Goal: Obtain resource: Download file/media

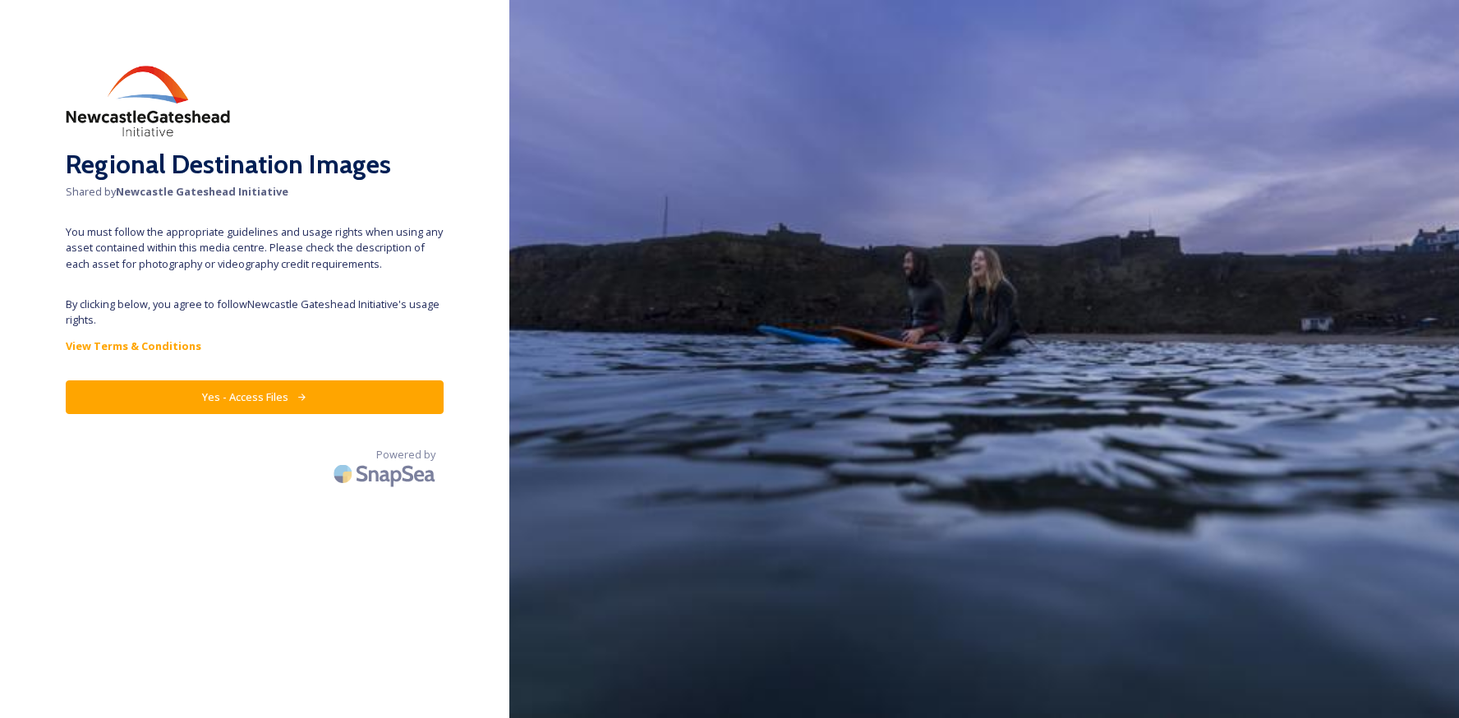
click at [303, 395] on icon at bounding box center [302, 397] width 11 height 11
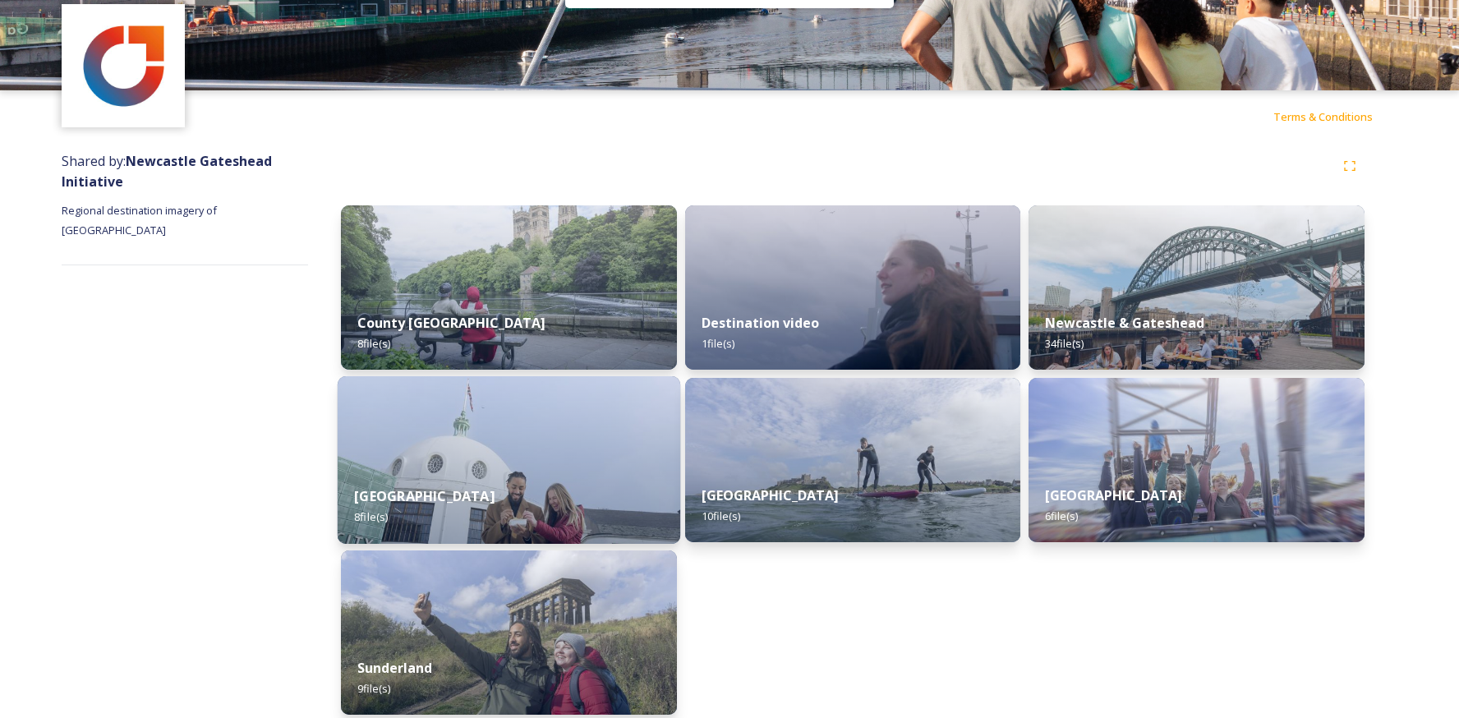
scroll to position [62, 0]
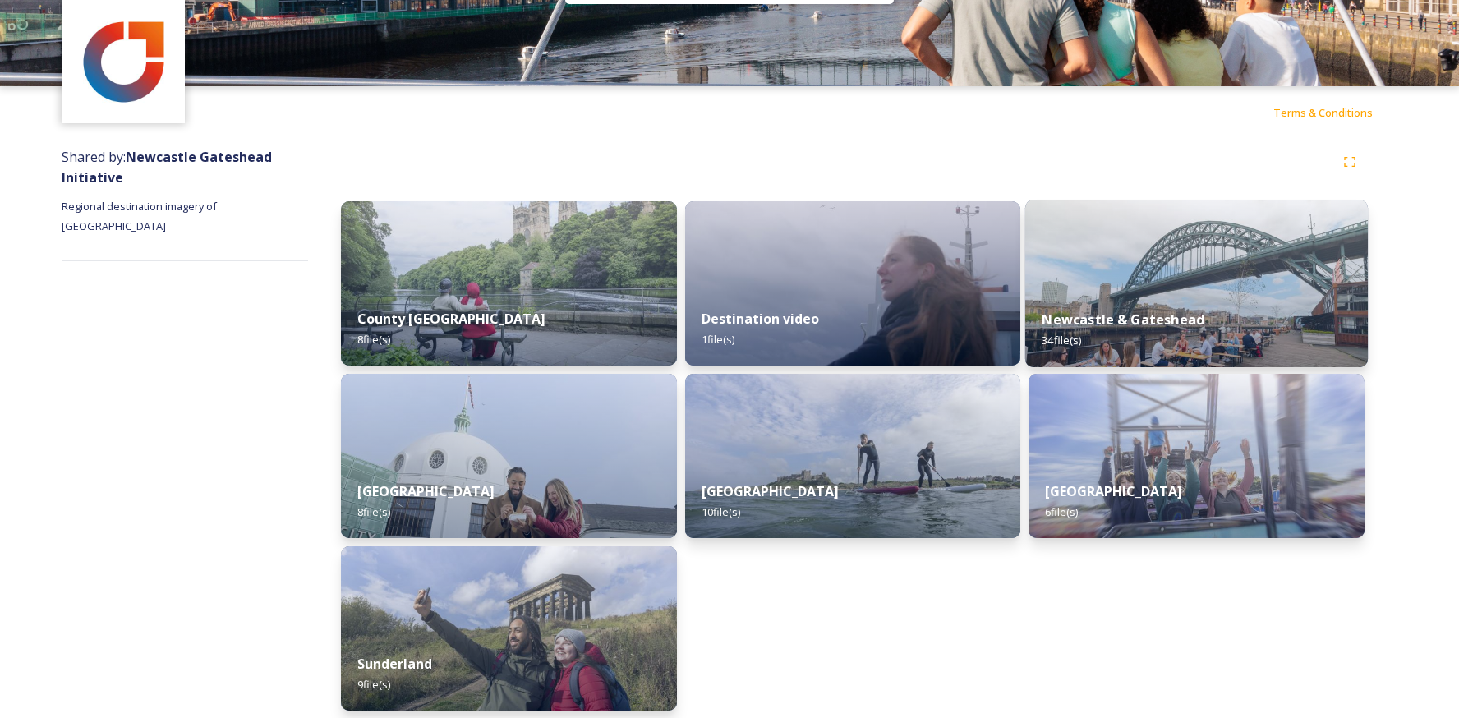
click at [1112, 270] on img at bounding box center [1196, 284] width 343 height 168
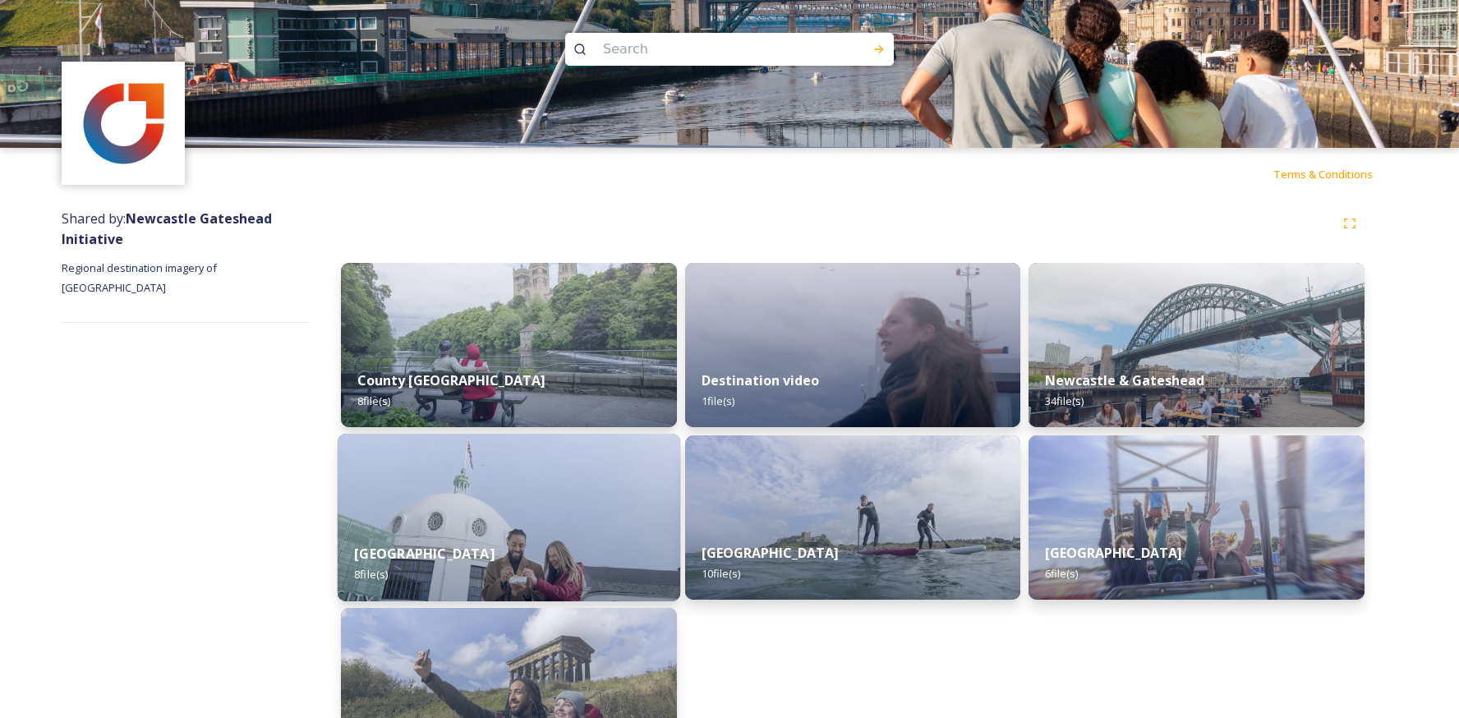
scroll to position [71, 0]
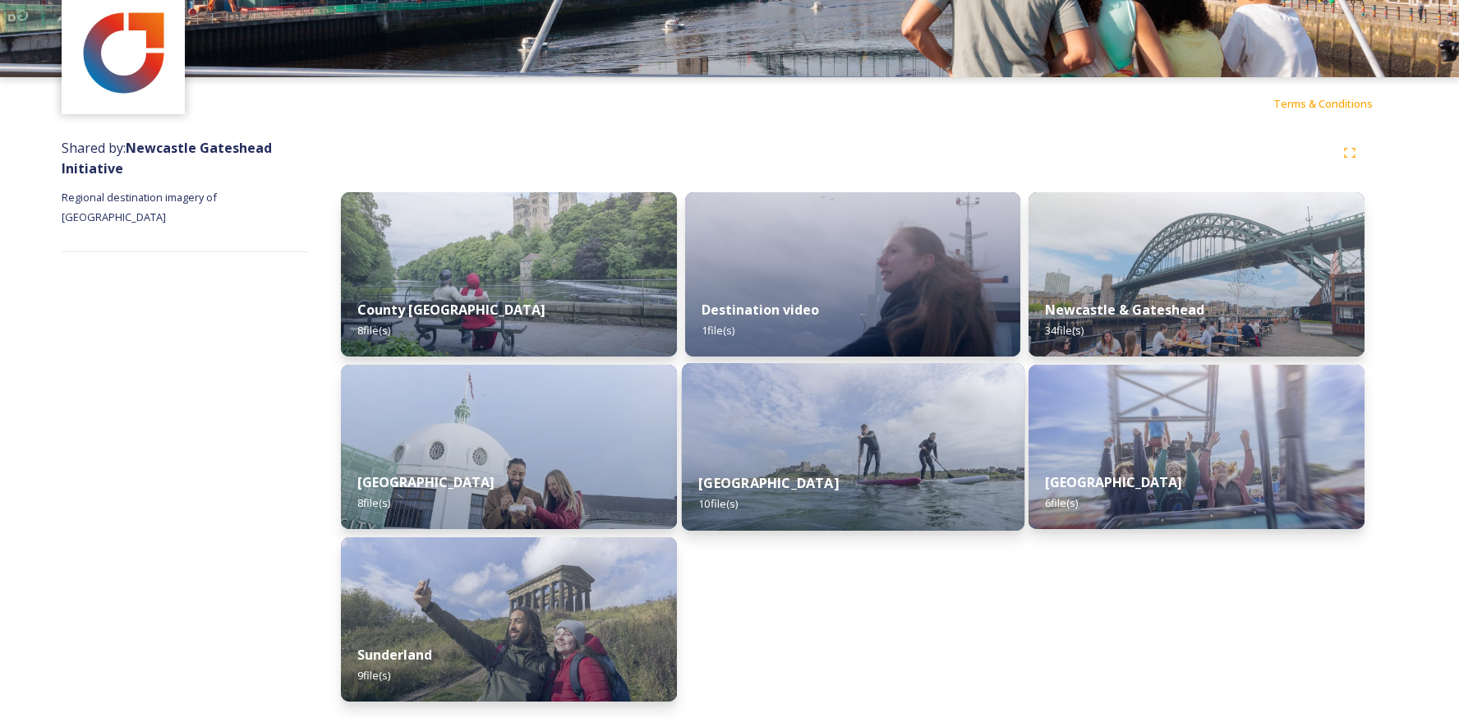
click at [891, 446] on img at bounding box center [853, 447] width 343 height 168
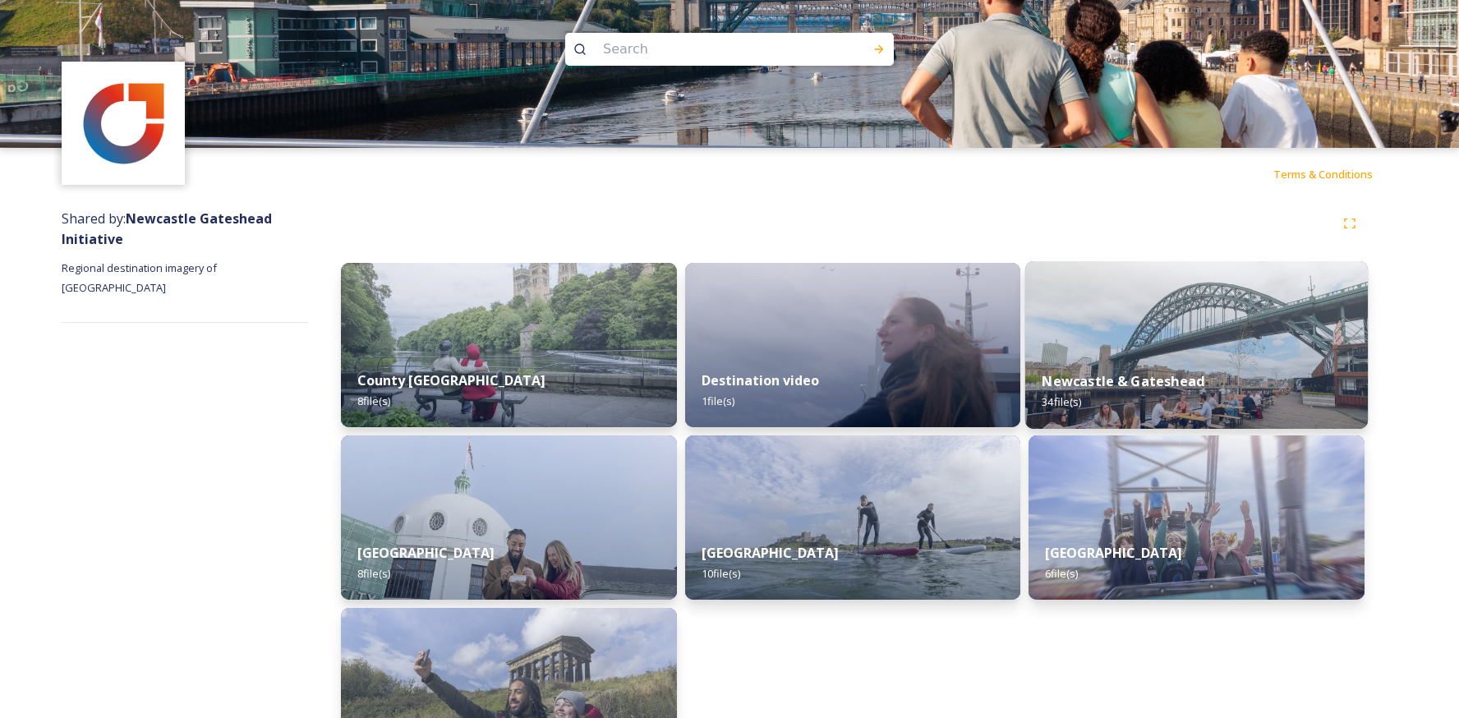
click at [1157, 319] on img at bounding box center [1196, 345] width 343 height 168
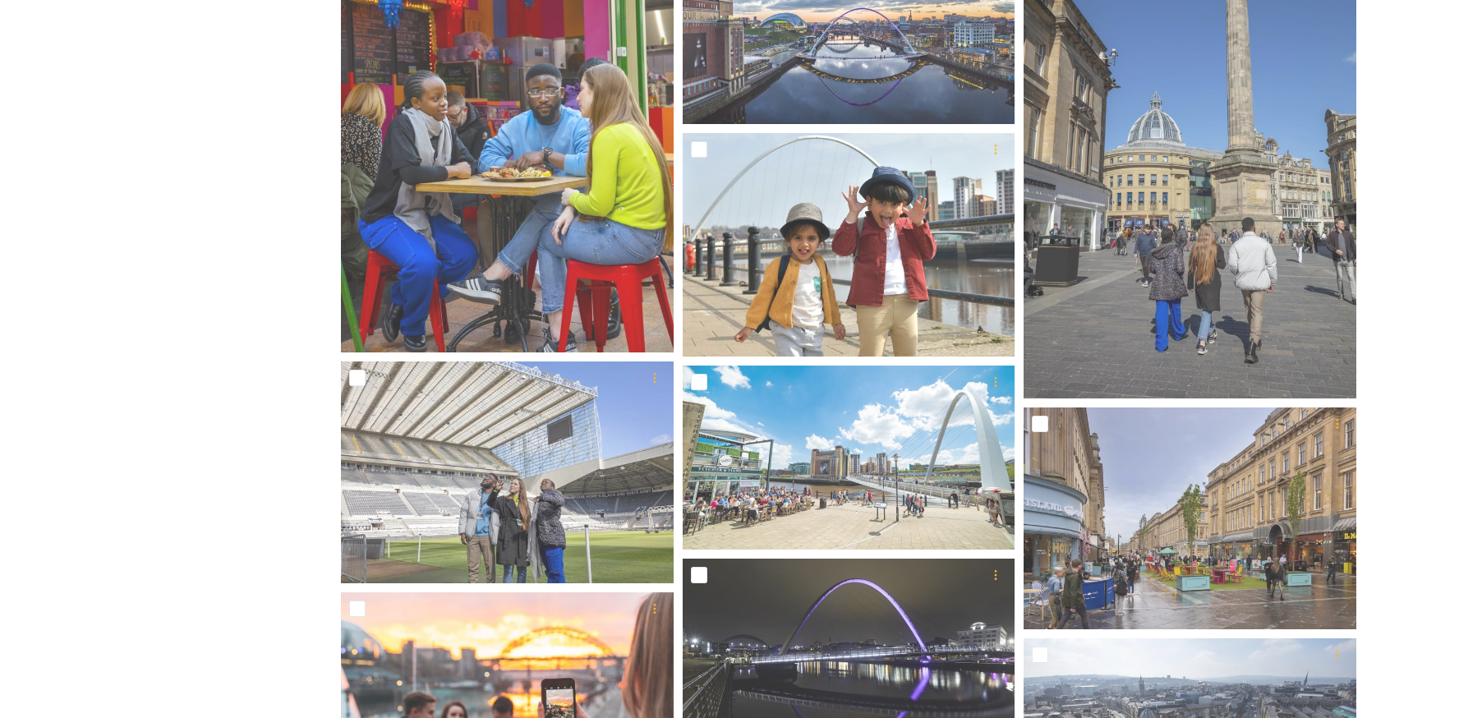
scroll to position [1429, 0]
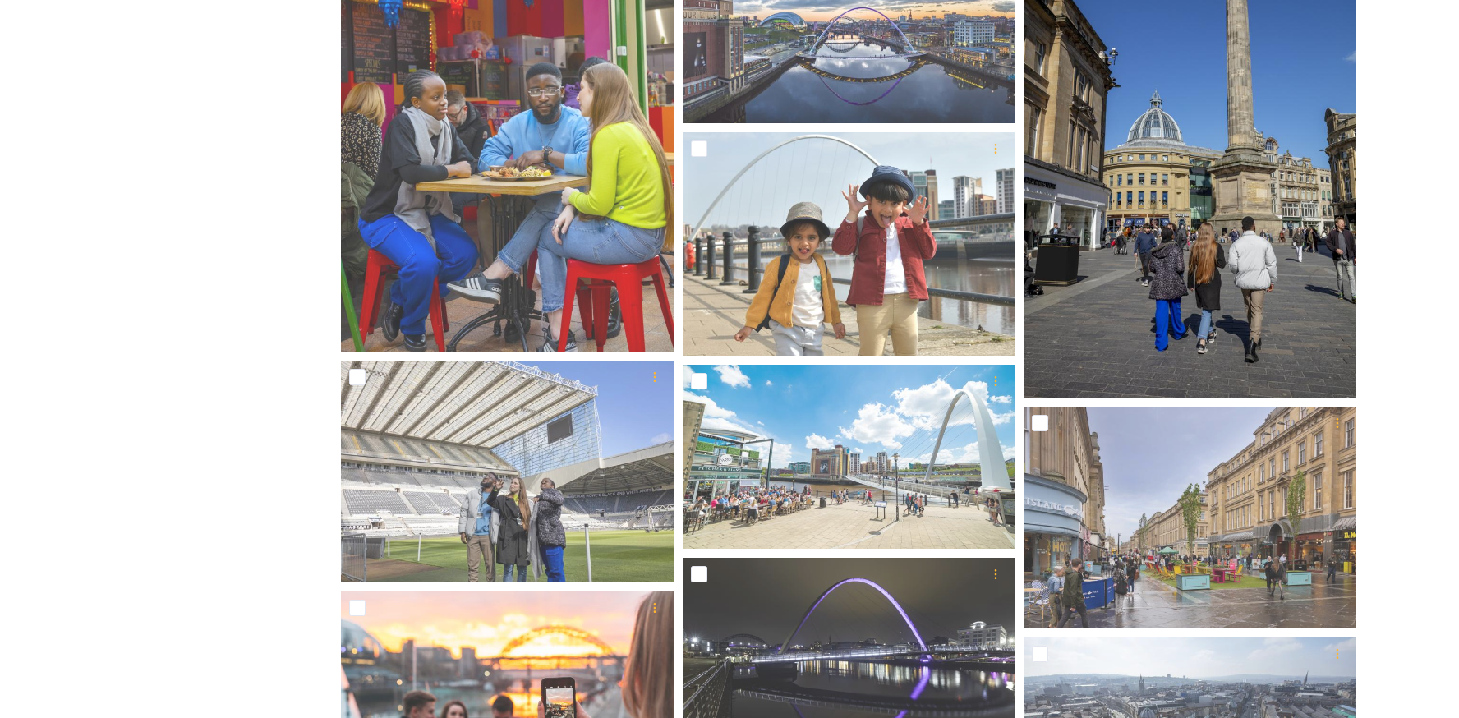
click at [1182, 248] on img at bounding box center [1190, 149] width 333 height 500
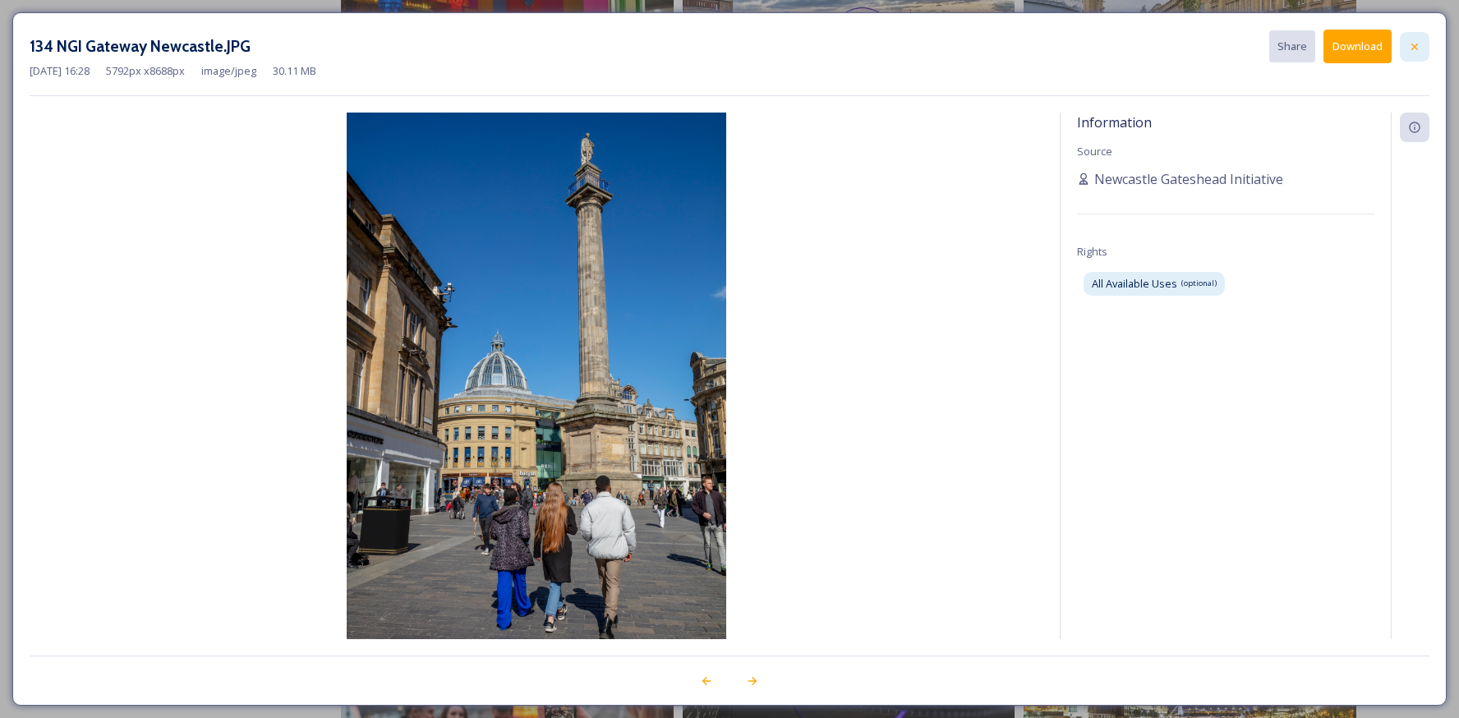
click at [1410, 55] on div at bounding box center [1415, 47] width 30 height 30
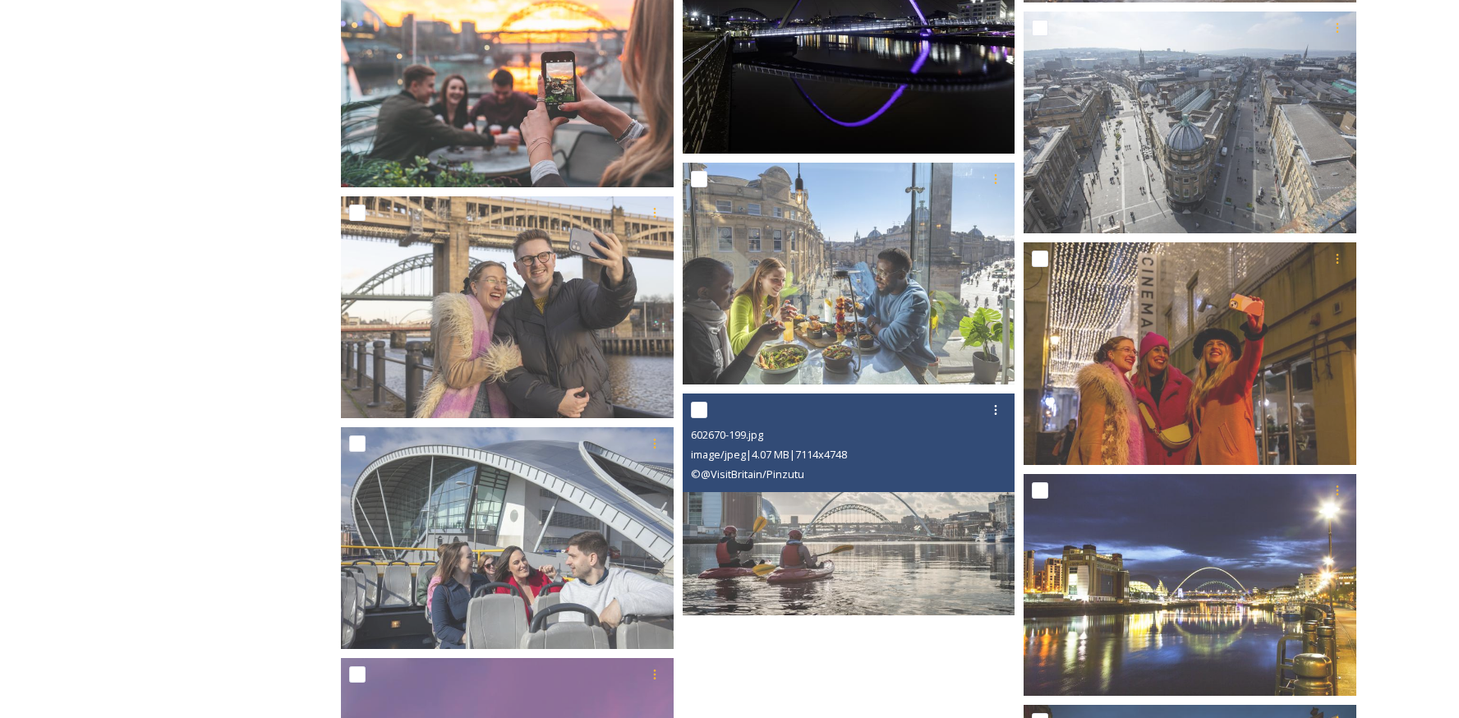
scroll to position [2098, 0]
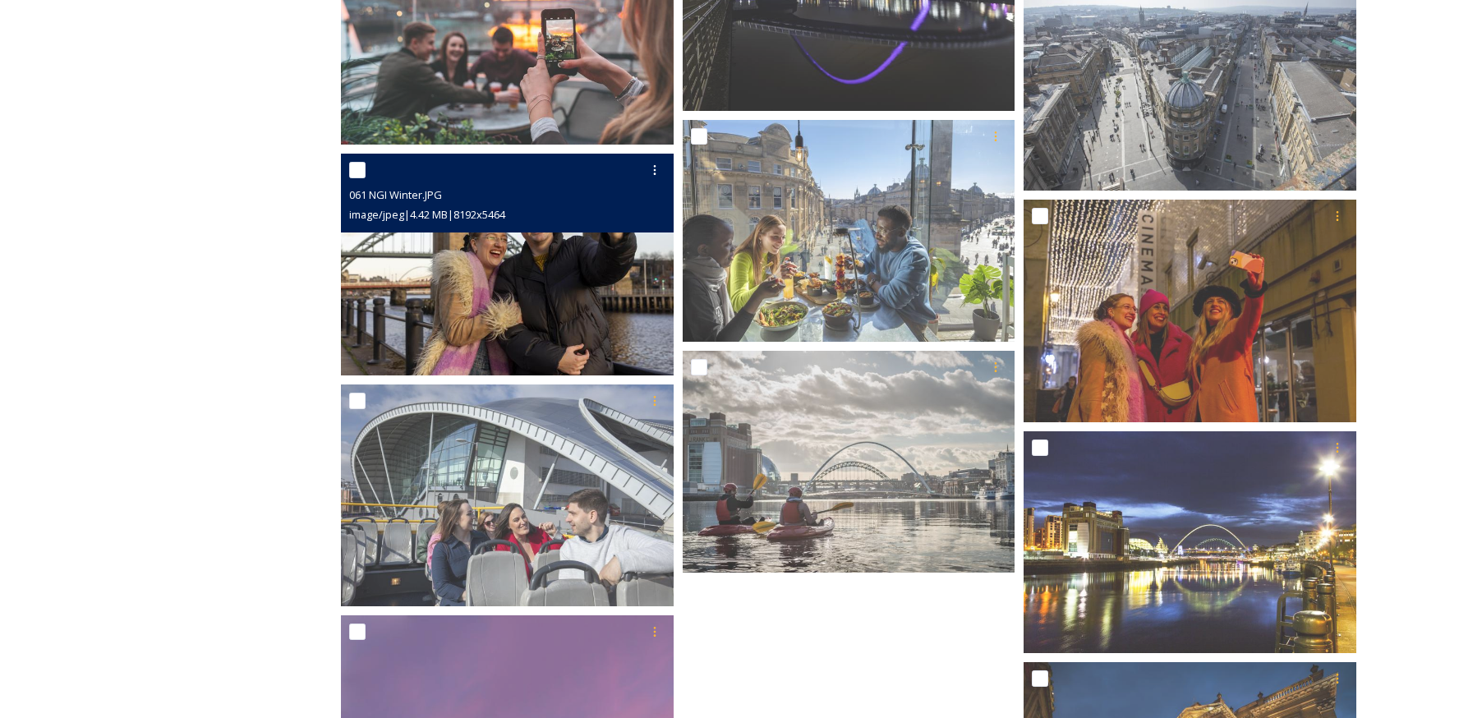
click at [503, 293] on img at bounding box center [507, 265] width 333 height 222
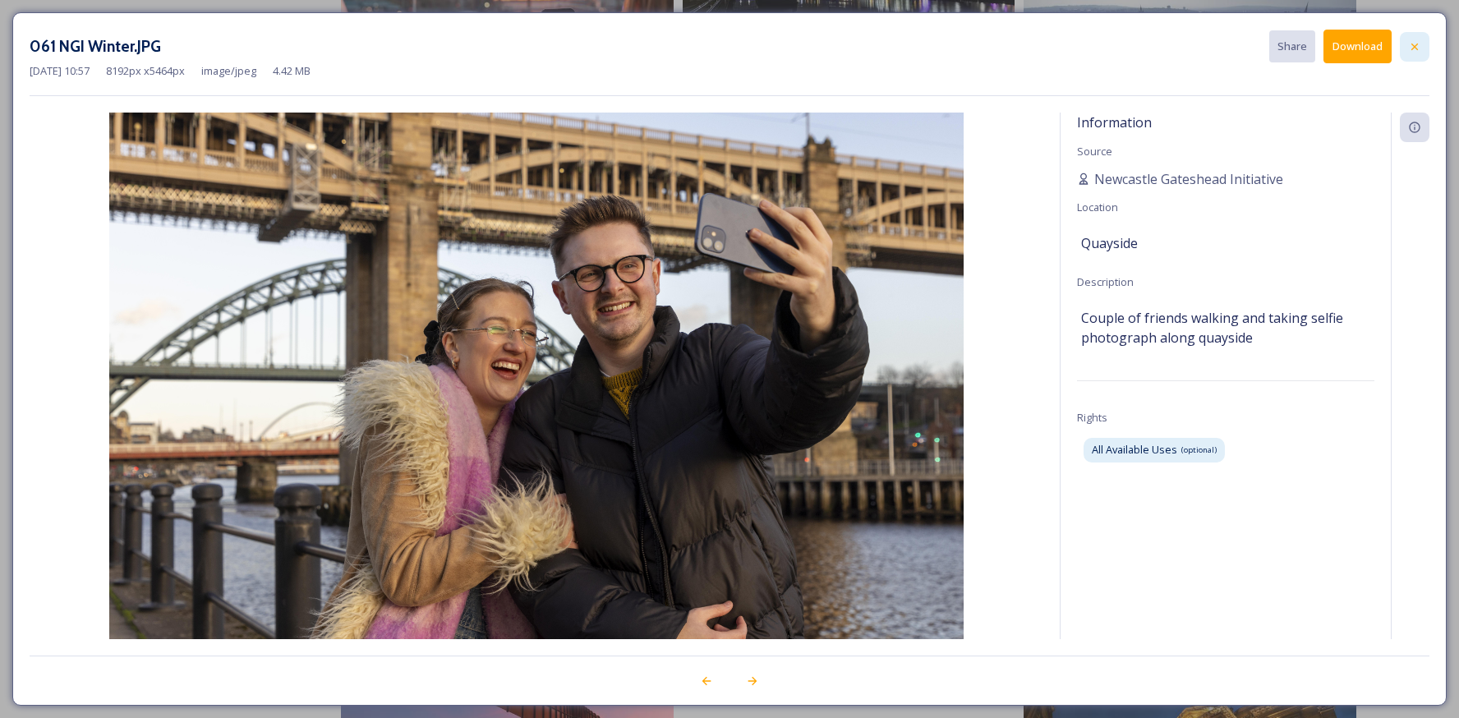
click at [1416, 48] on icon at bounding box center [1414, 46] width 13 height 13
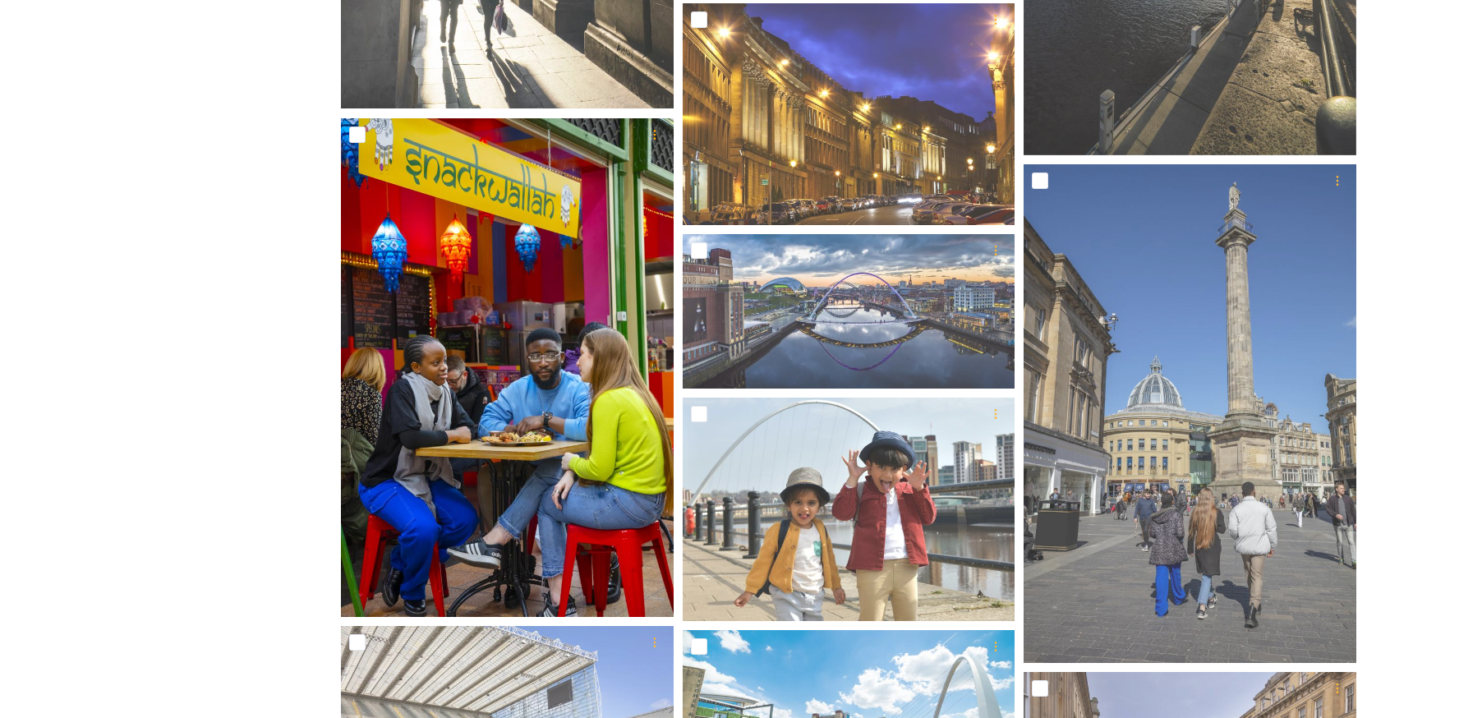
scroll to position [1165, 0]
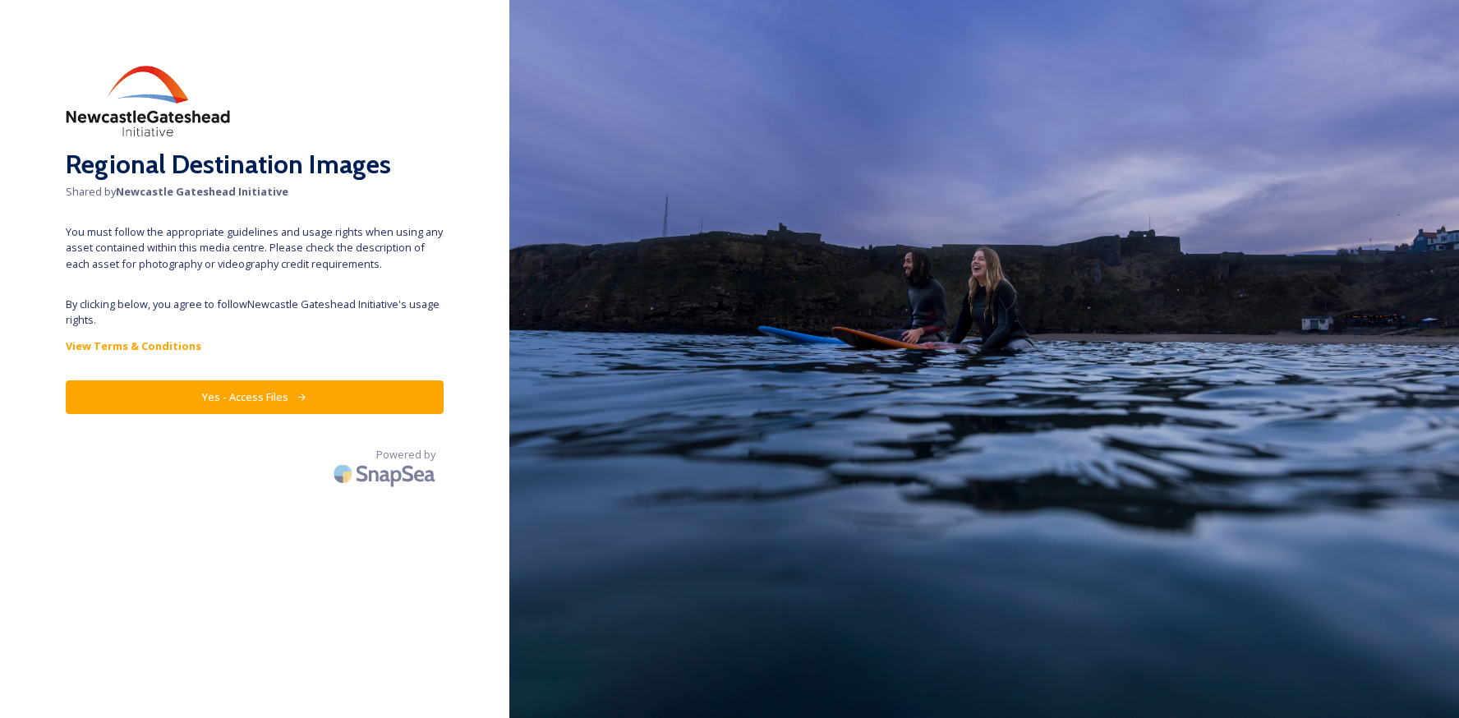
click at [277, 400] on button "Yes - Access Files" at bounding box center [255, 397] width 378 height 34
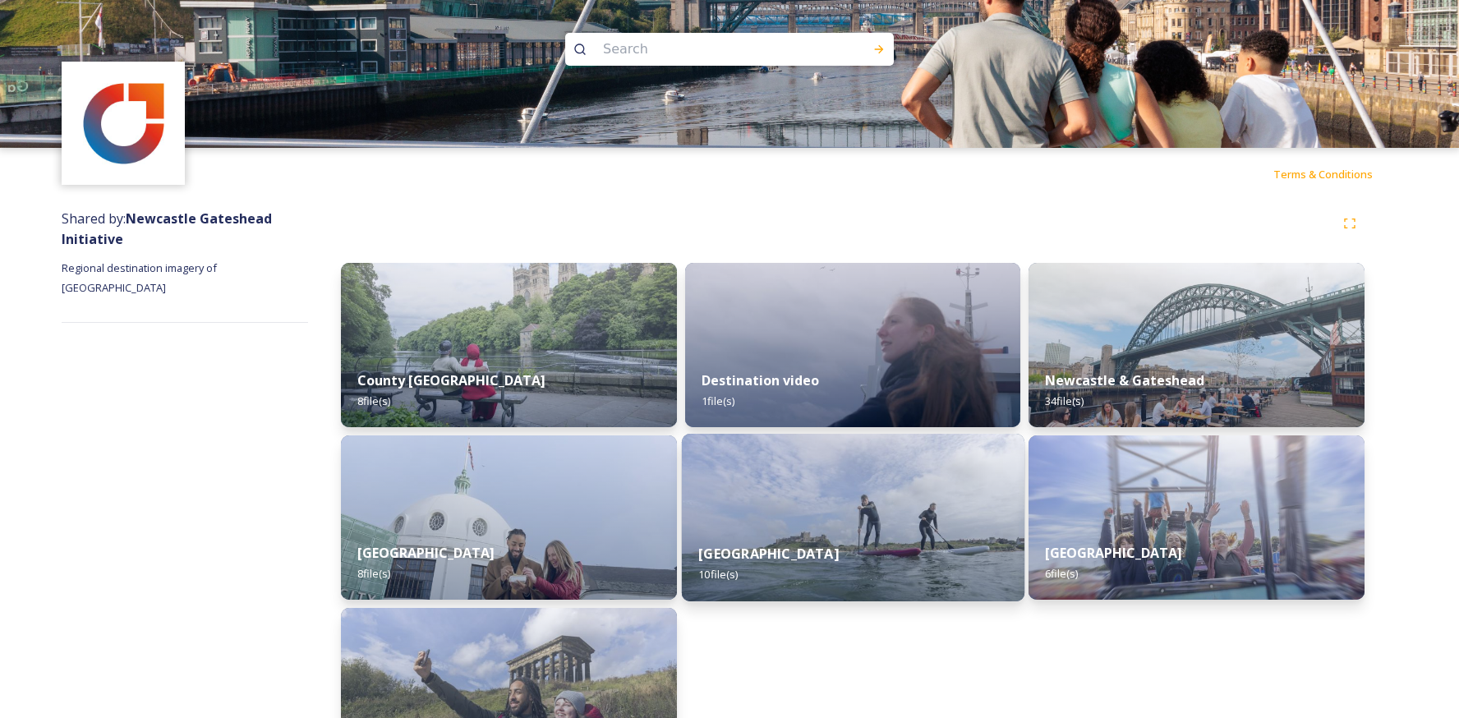
click at [808, 539] on div "Northumberland 10 file(s)" at bounding box center [853, 564] width 343 height 75
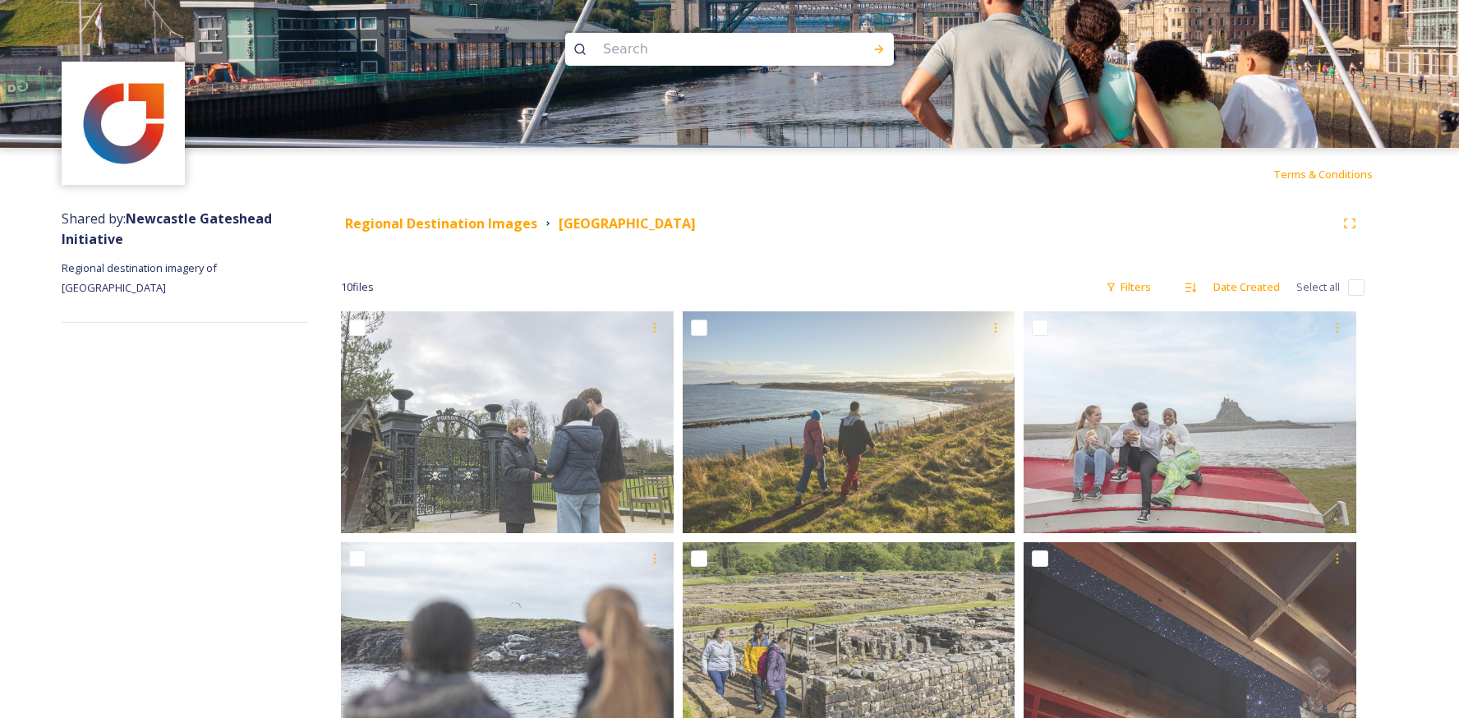
click at [601, 44] on input at bounding box center [707, 49] width 225 height 36
click at [492, 214] on strong "Regional Destination Images" at bounding box center [441, 223] width 192 height 18
